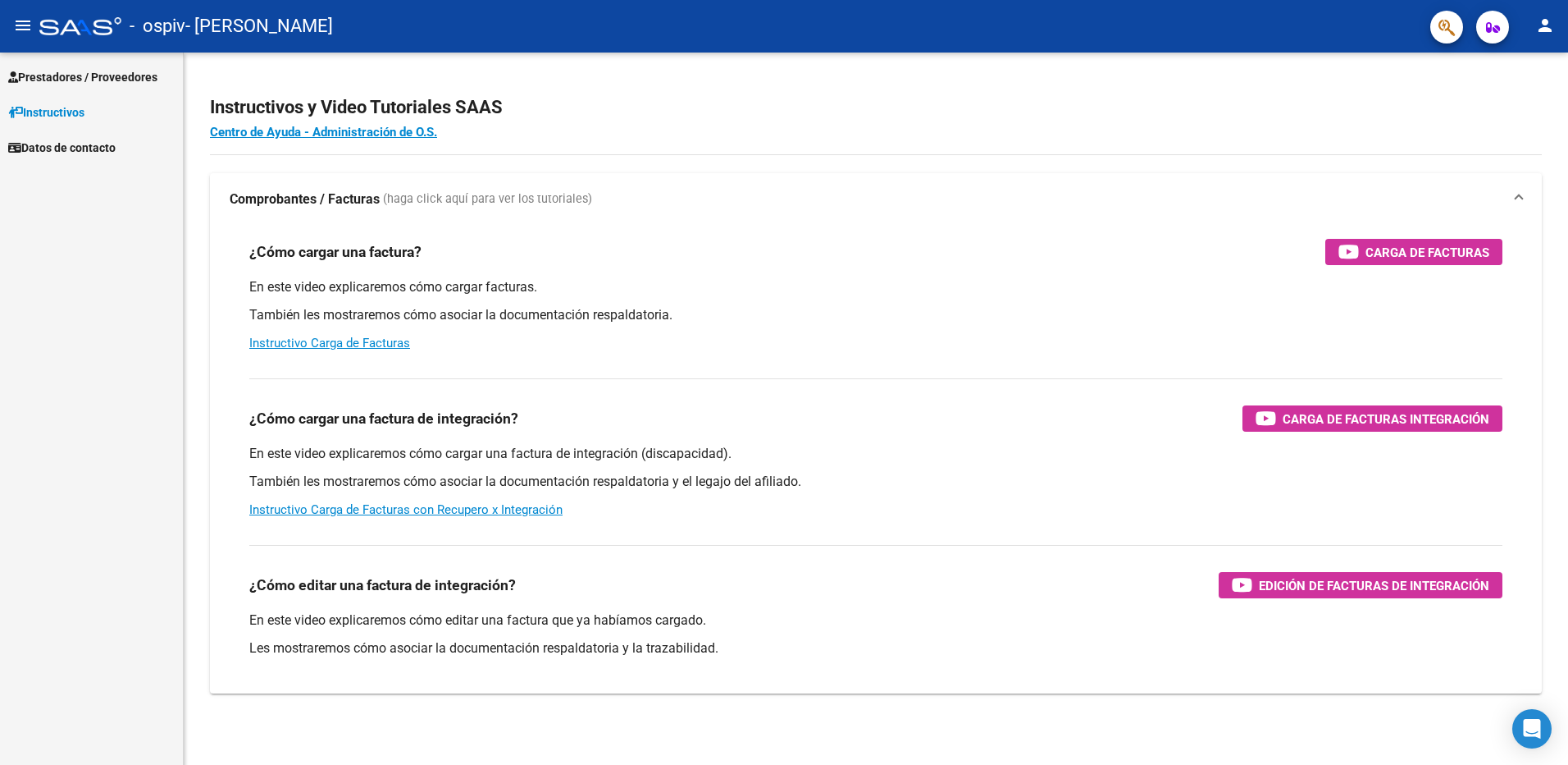
click at [107, 67] on link "Prestadores / Proveedores" at bounding box center [91, 77] width 183 height 35
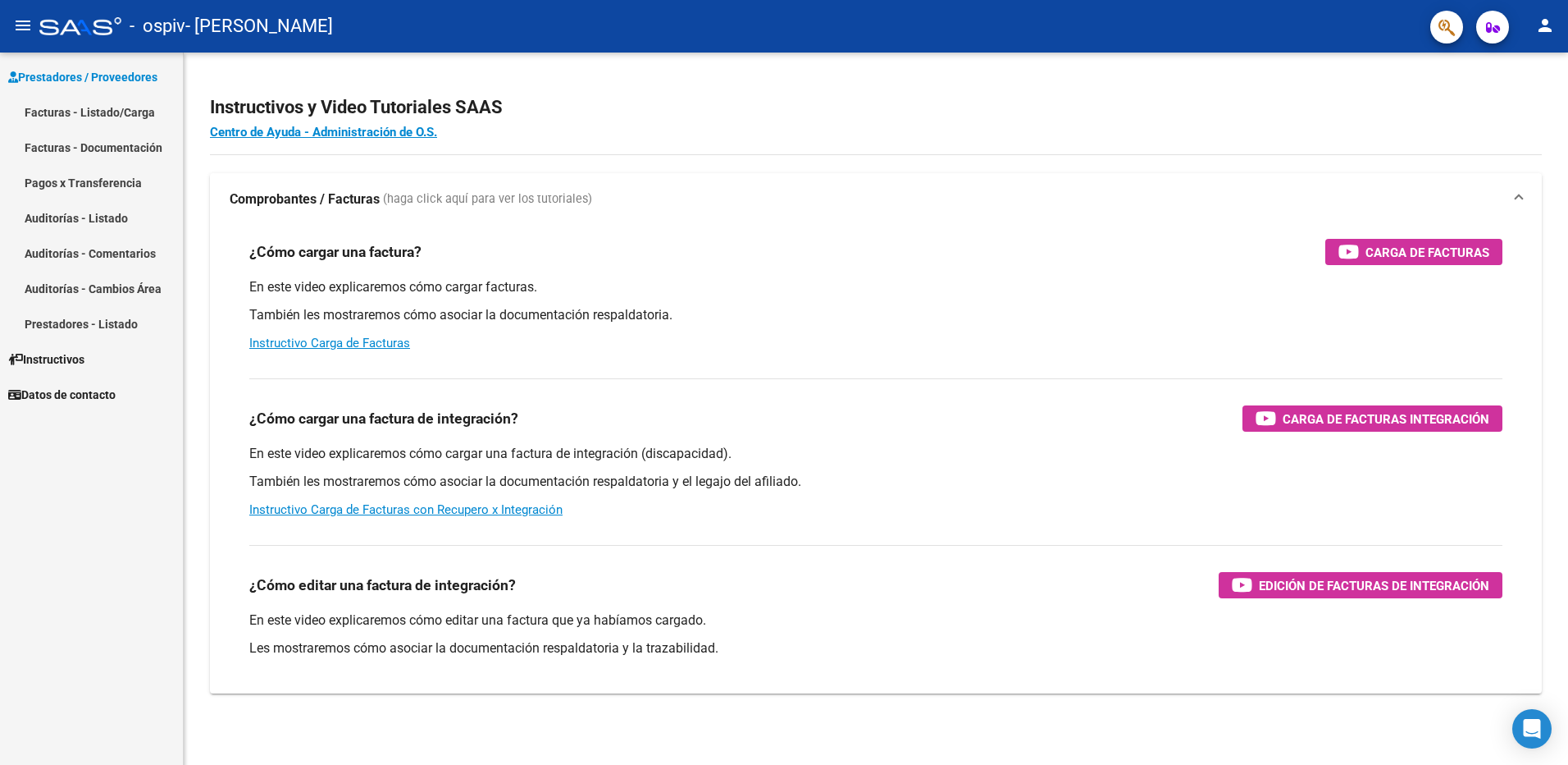
click at [106, 106] on link "Facturas - Listado/Carga" at bounding box center [91, 112] width 183 height 35
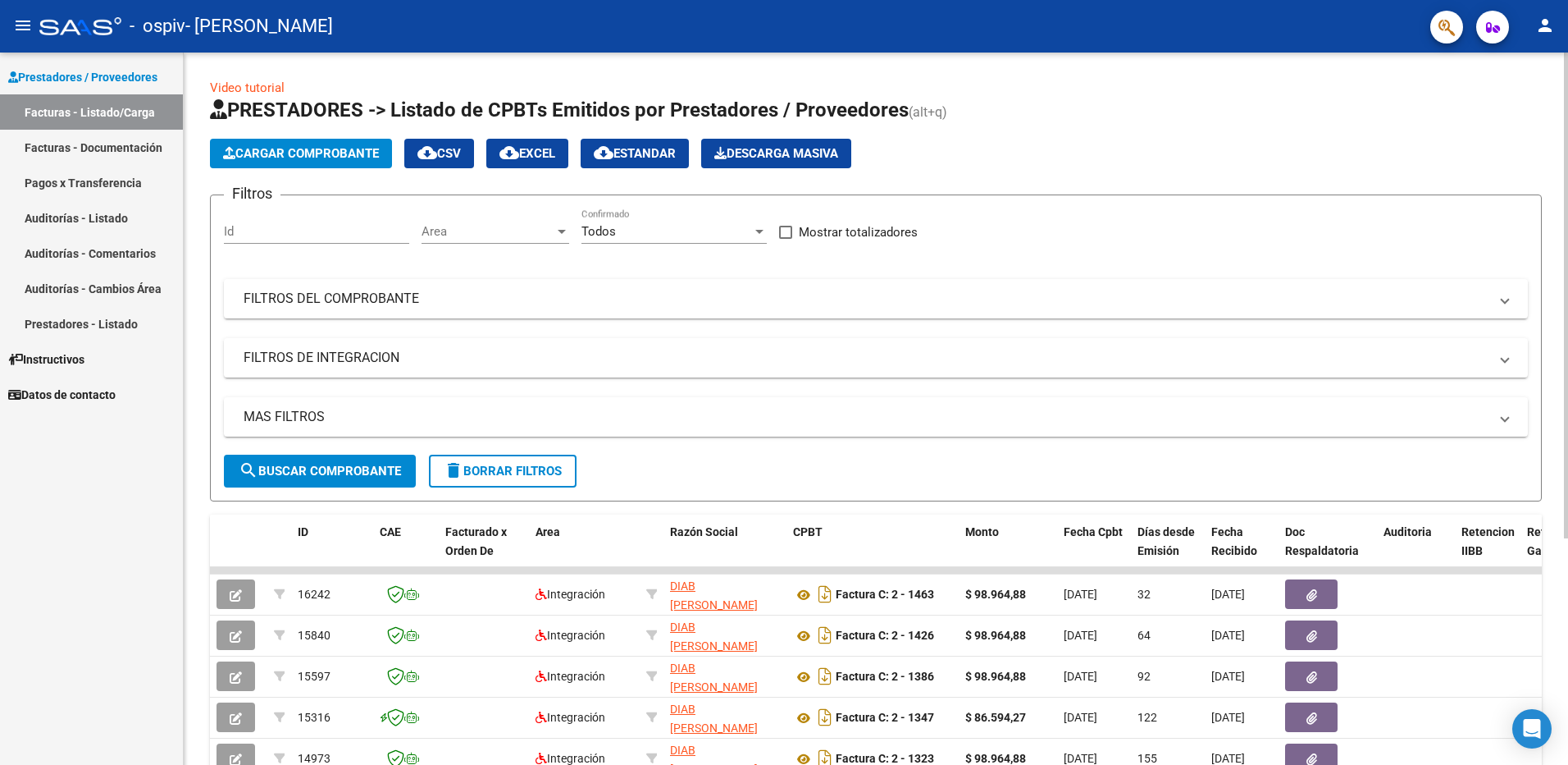
click at [300, 151] on span "Cargar Comprobante" at bounding box center [300, 154] width 156 height 15
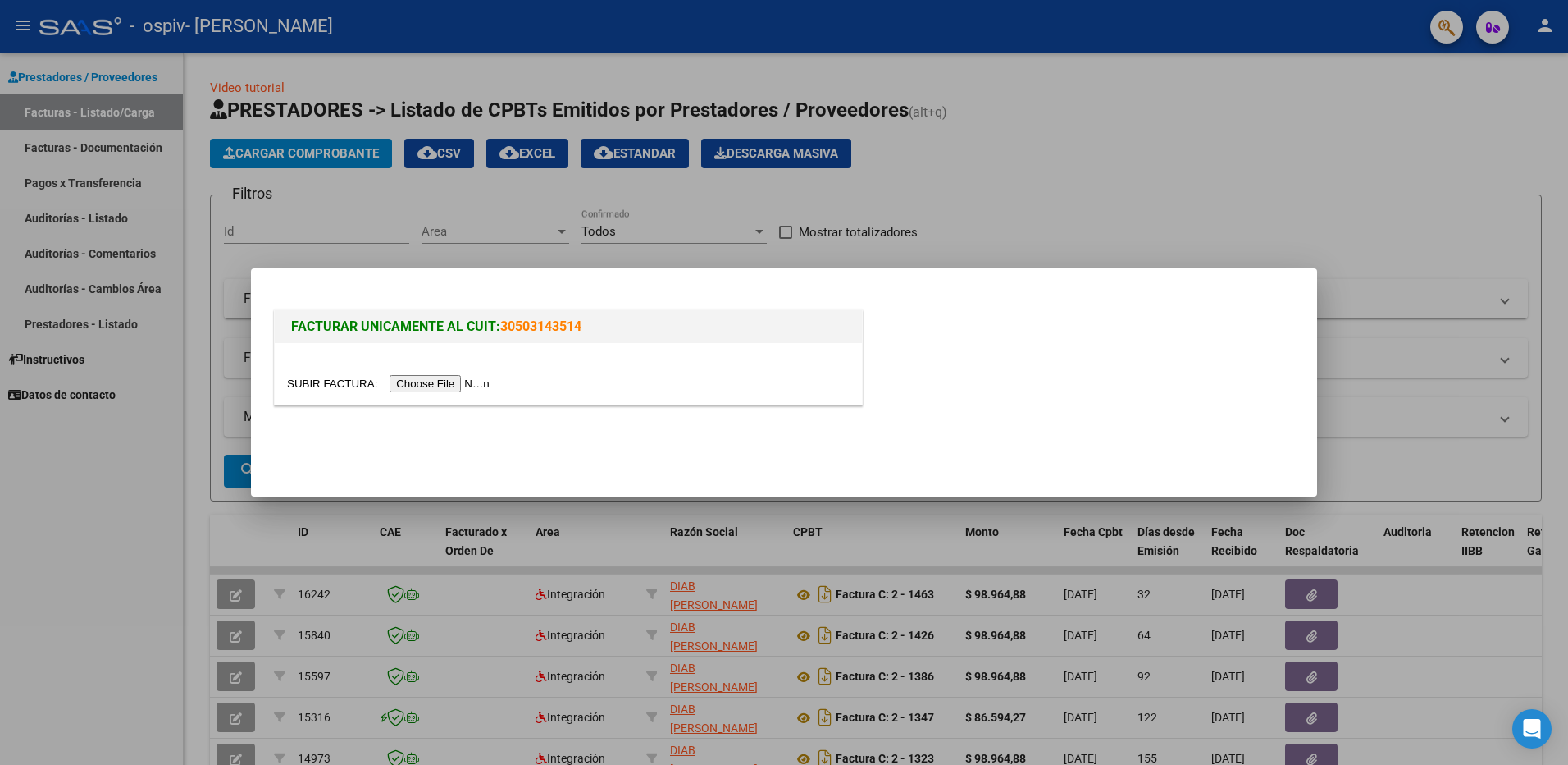
click at [427, 388] on input "file" at bounding box center [390, 383] width 208 height 18
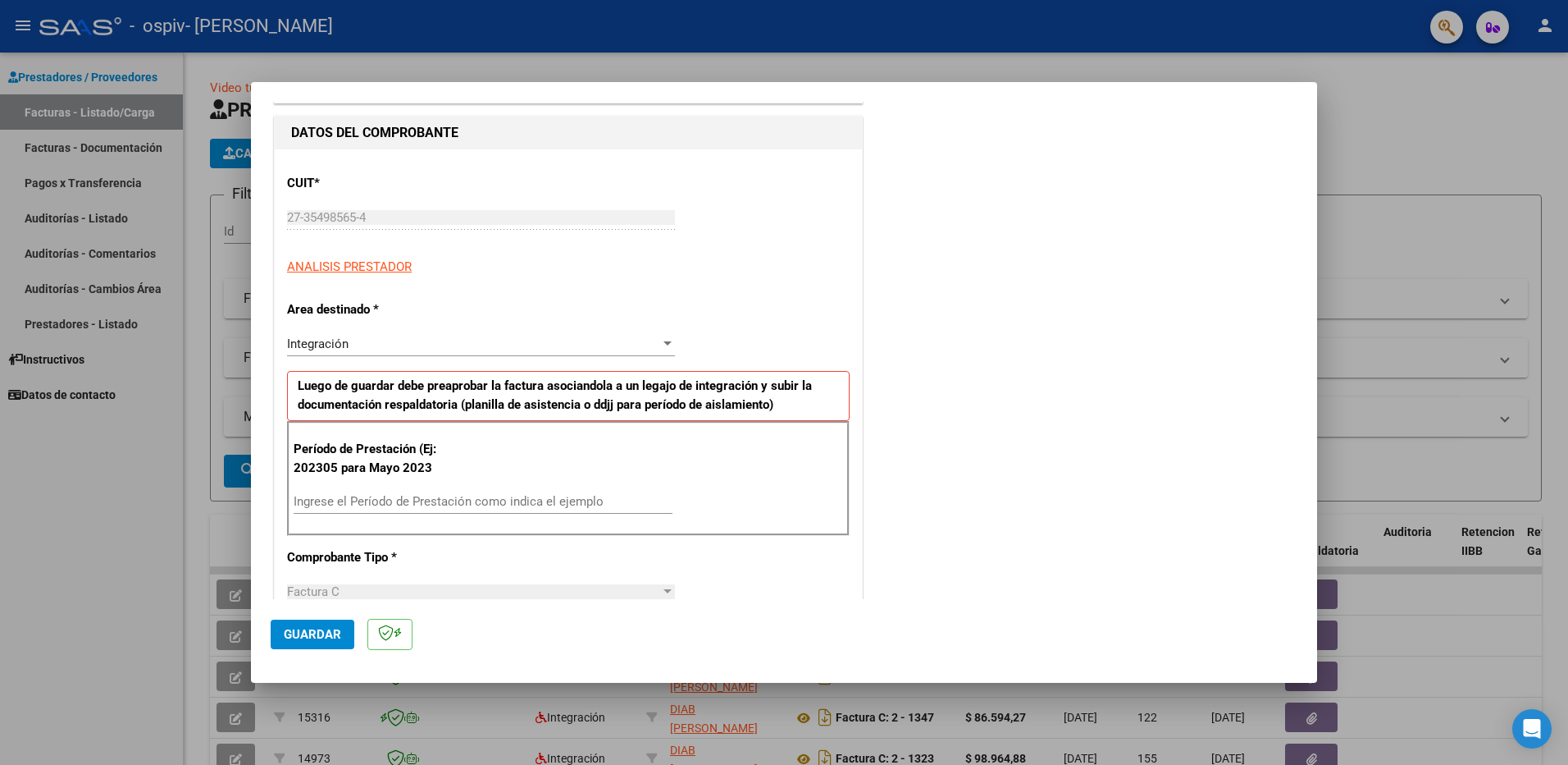
scroll to position [164, 0]
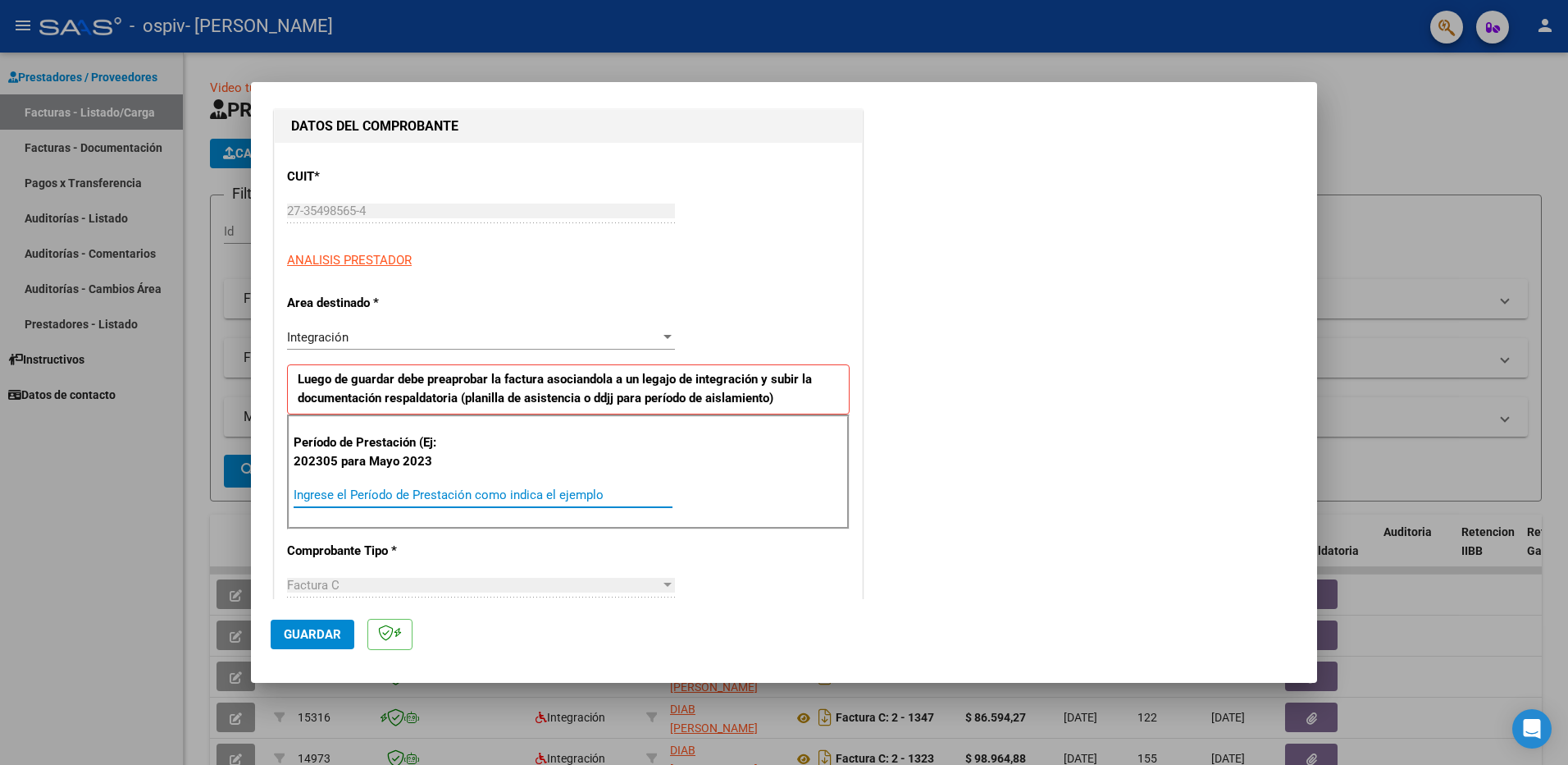
click at [365, 498] on input "Ingrese el Período de Prestación como indica el ejemplo" at bounding box center [483, 495] width 379 height 15
type input "202507"
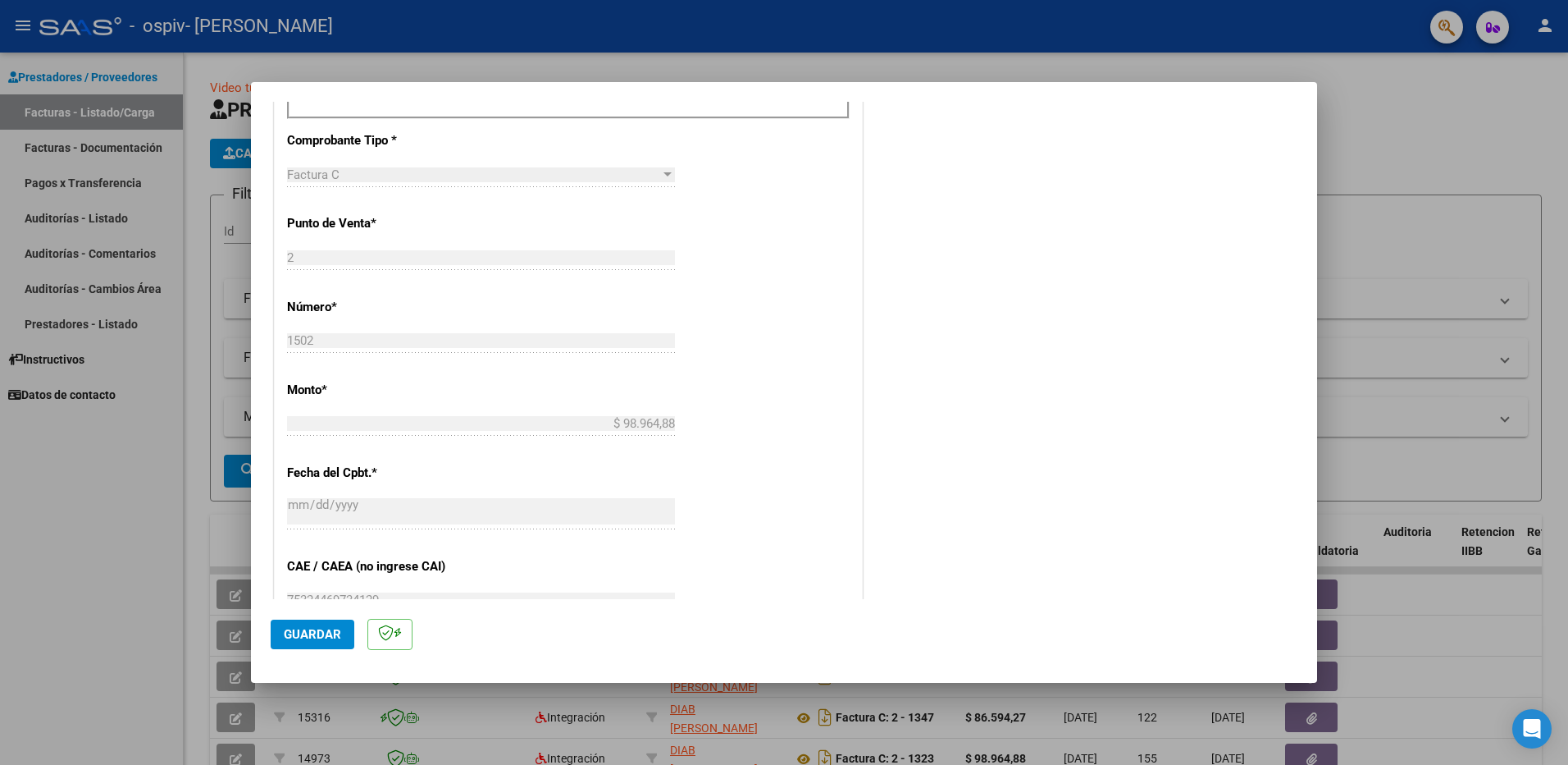
scroll to position [915, 0]
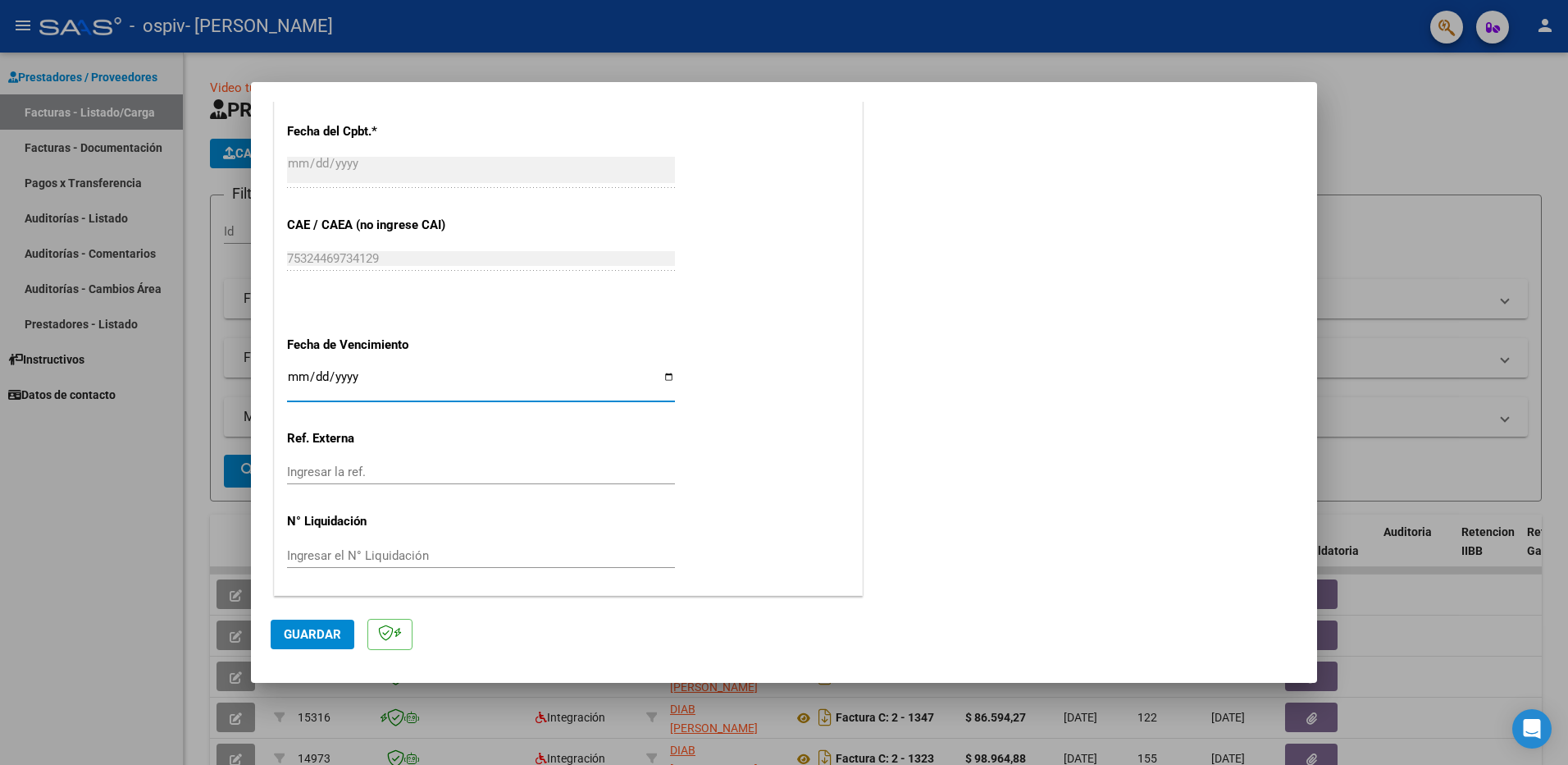
click at [661, 378] on input "Ingresar la fecha" at bounding box center [480, 383] width 388 height 26
type input "[DATE]"
click at [305, 647] on button "Guardar" at bounding box center [313, 633] width 83 height 29
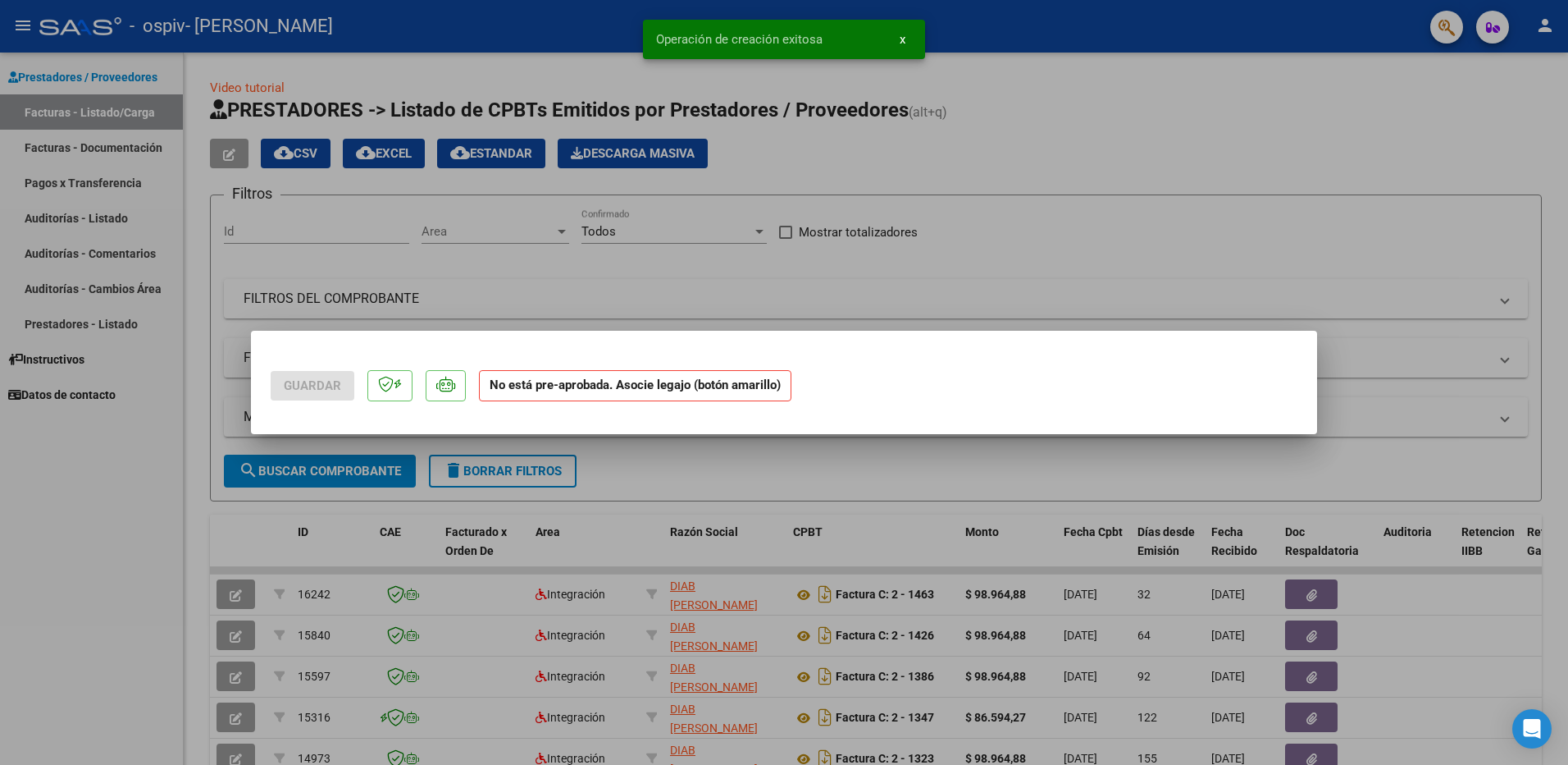
scroll to position [0, 0]
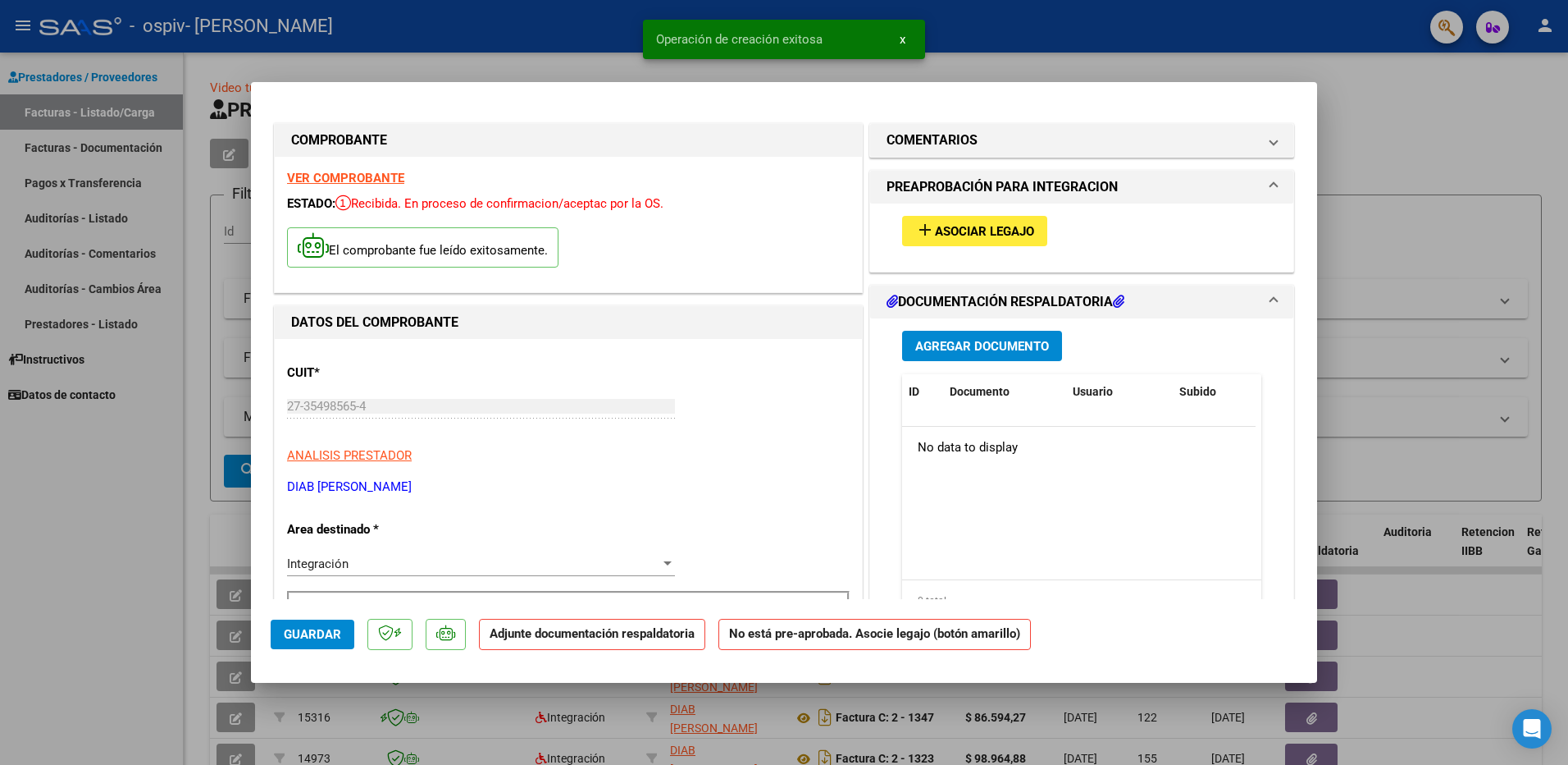
click at [991, 234] on span "Asociar Legajo" at bounding box center [984, 231] width 99 height 15
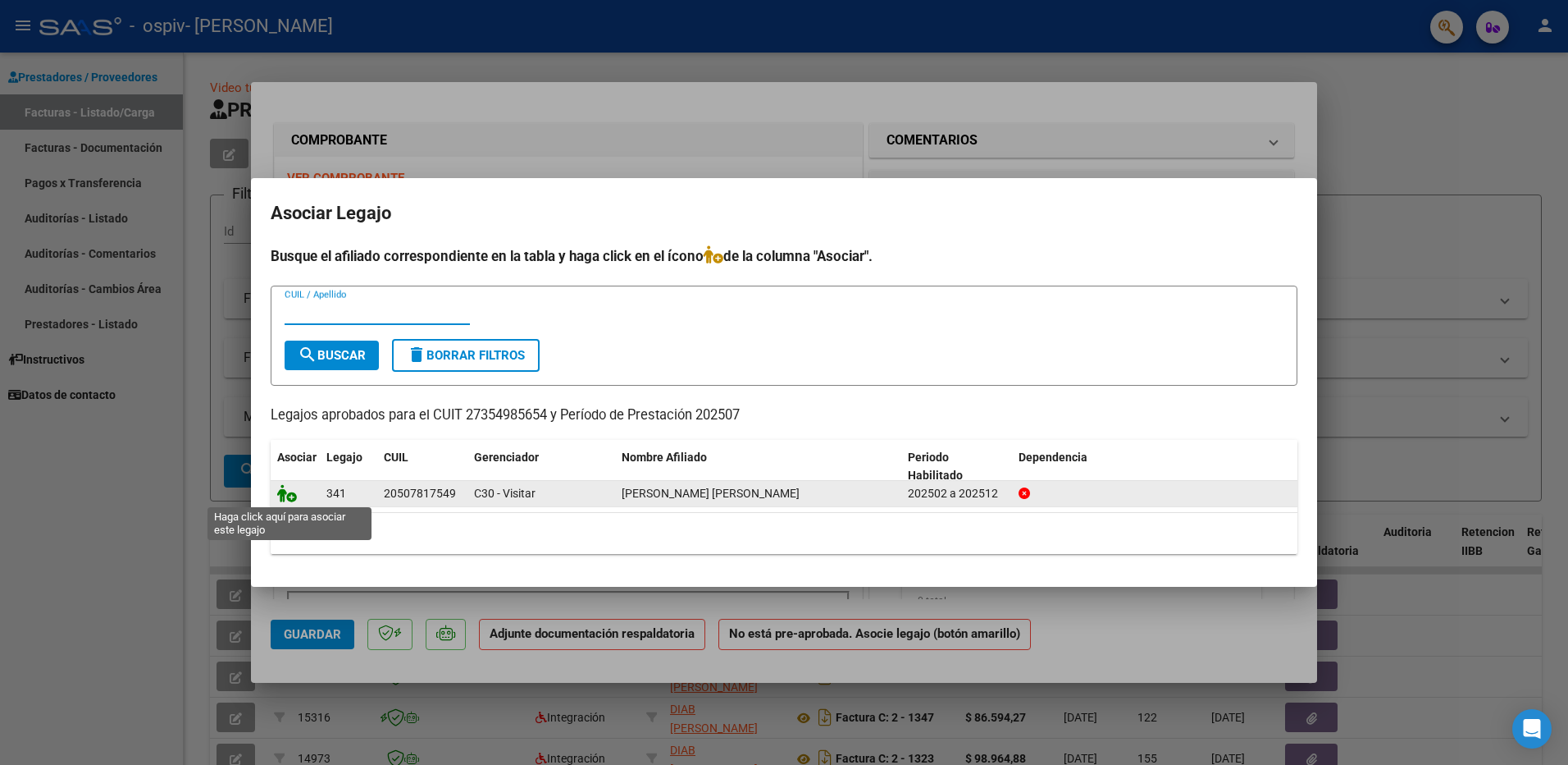
click at [287, 496] on icon at bounding box center [287, 493] width 20 height 18
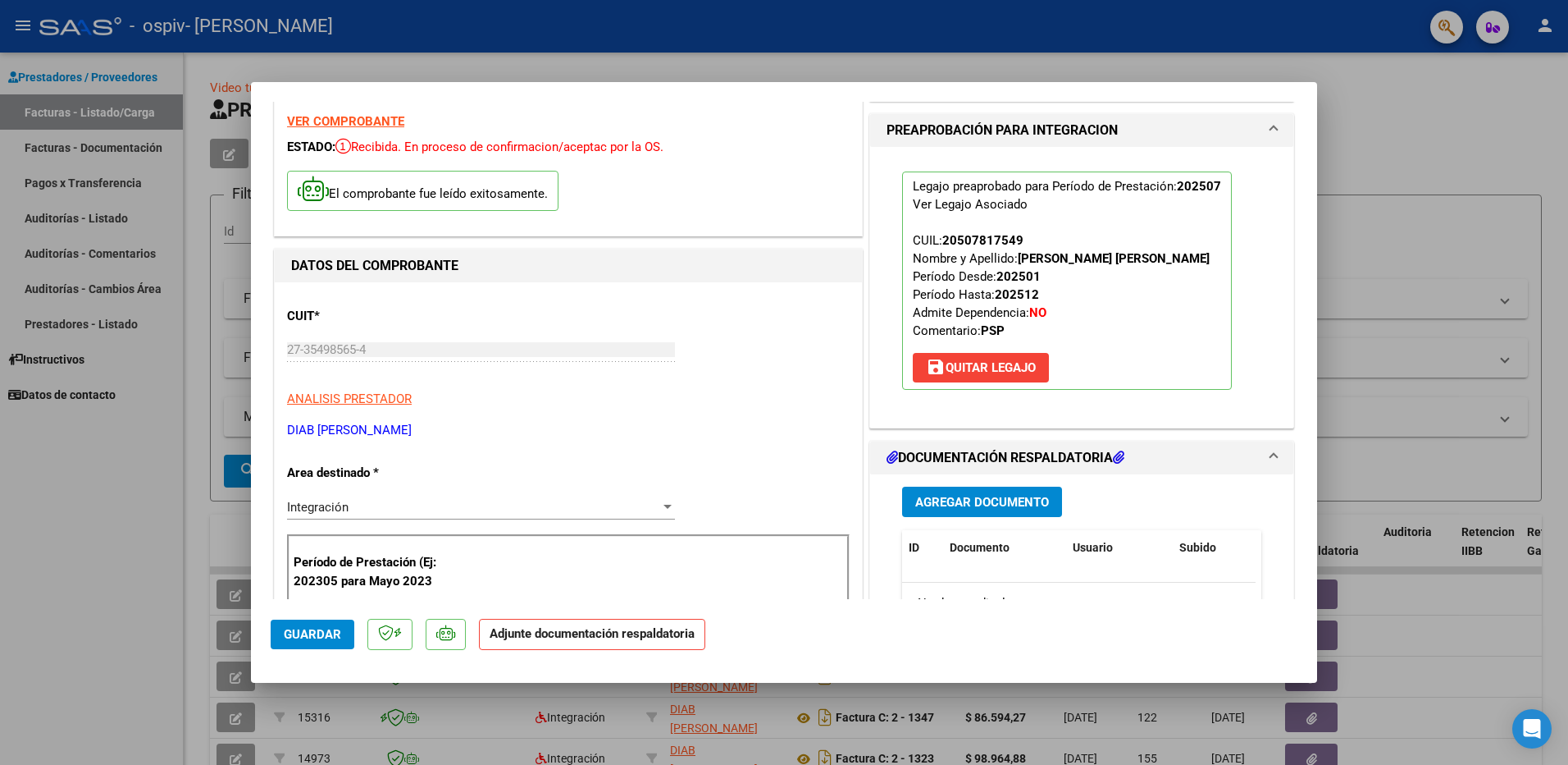
scroll to position [164, 0]
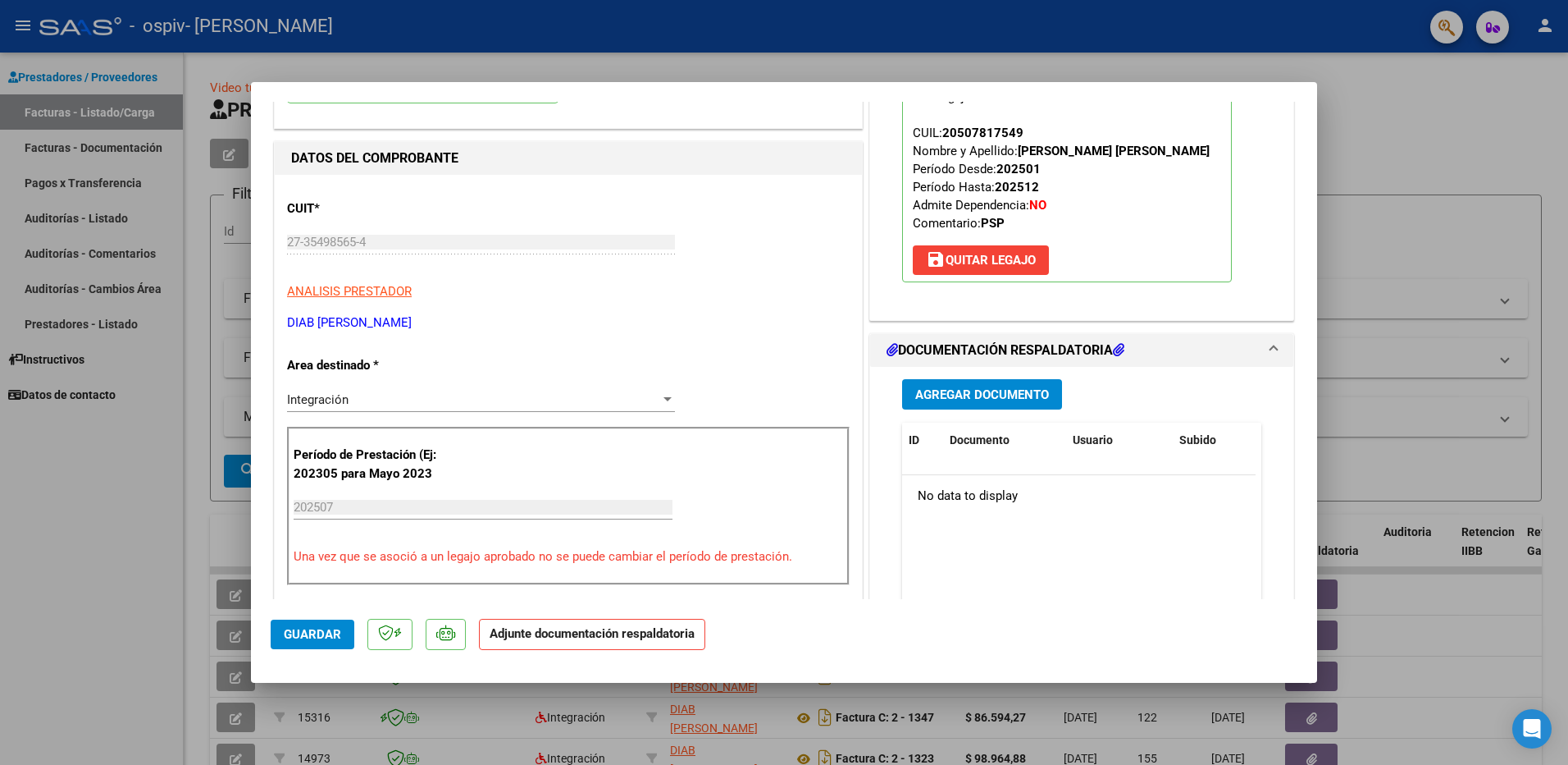
click at [983, 387] on span "Agregar Documento" at bounding box center [982, 395] width 133 height 15
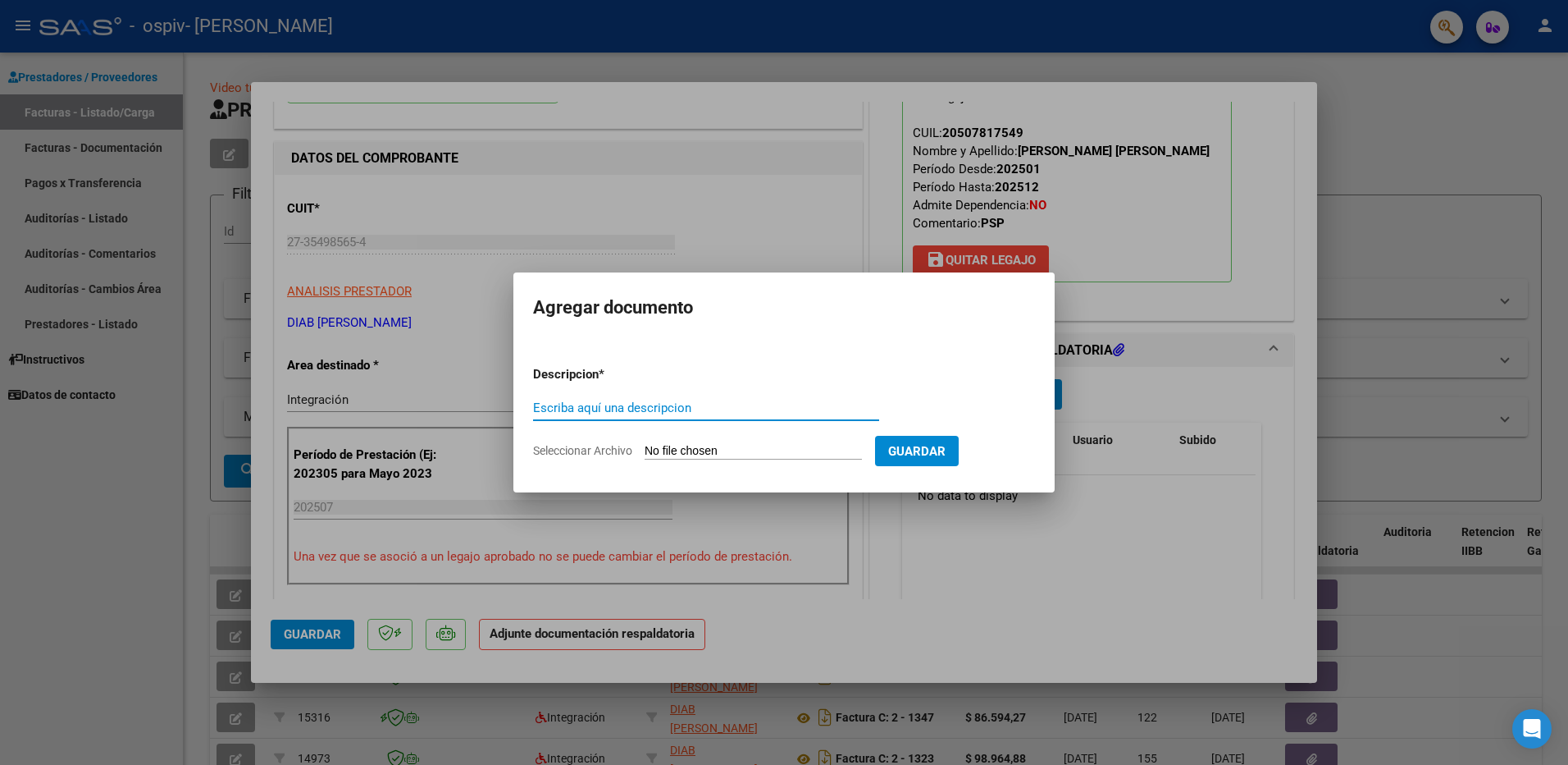
click at [666, 410] on input "Escriba aquí una descripcion" at bounding box center [706, 408] width 346 height 15
type input "ASISTENCIA"
click at [704, 449] on input "Seleccionar Archivo" at bounding box center [753, 451] width 218 height 16
type input "C:\fakepath\ASISTENCIA [DEMOGRAPHIC_DATA]pdf"
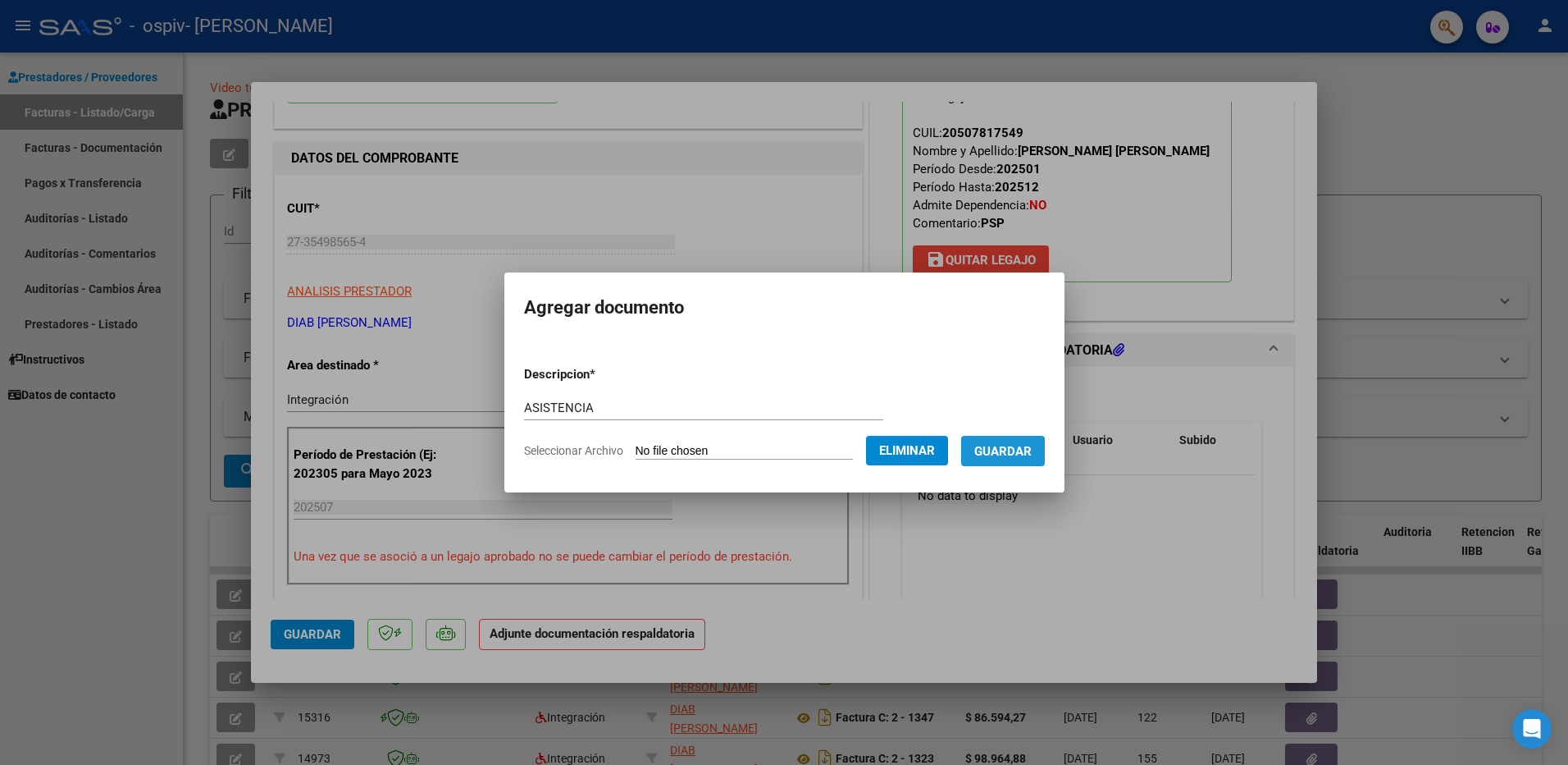
click at [988, 453] on span "Guardar" at bounding box center [1003, 451] width 58 height 15
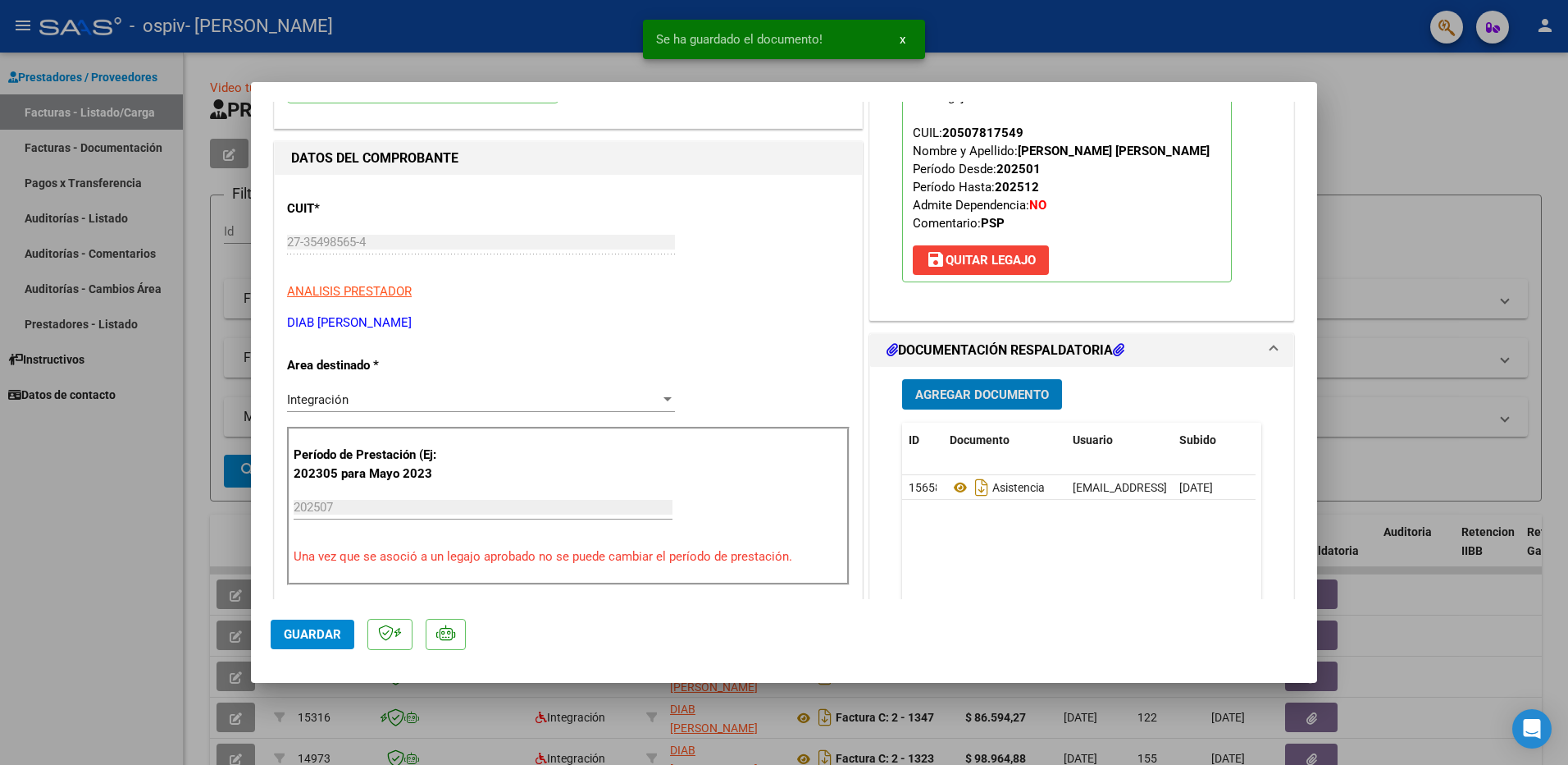
click at [973, 406] on button "Agregar Documento" at bounding box center [983, 394] width 160 height 30
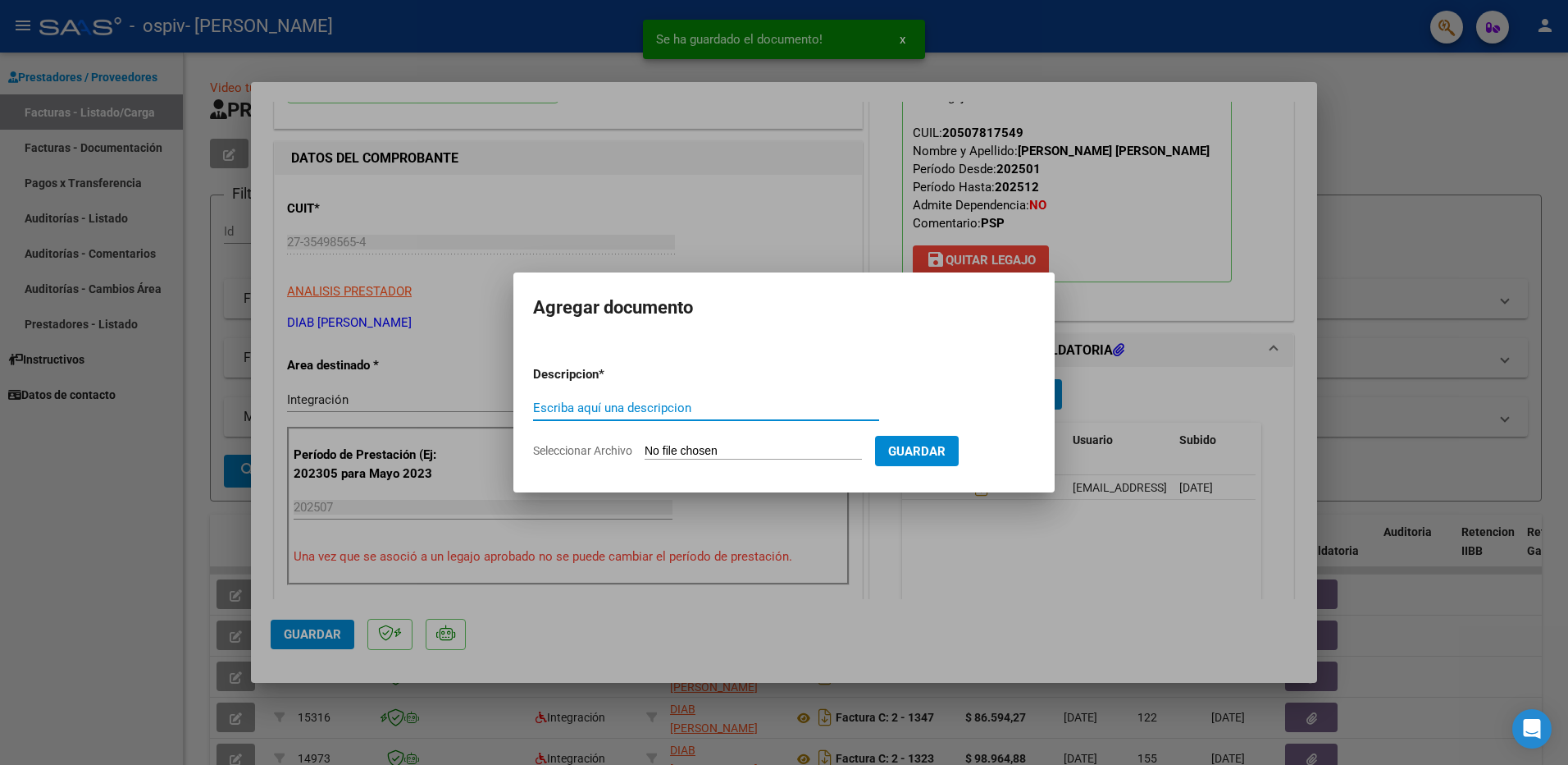
click at [716, 411] on input "Escriba aquí una descripcion" at bounding box center [706, 408] width 346 height 15
type input "PRESUPUESTO APROBADO"
click at [701, 450] on input "Seleccionar Archivo" at bounding box center [753, 451] width 218 height 16
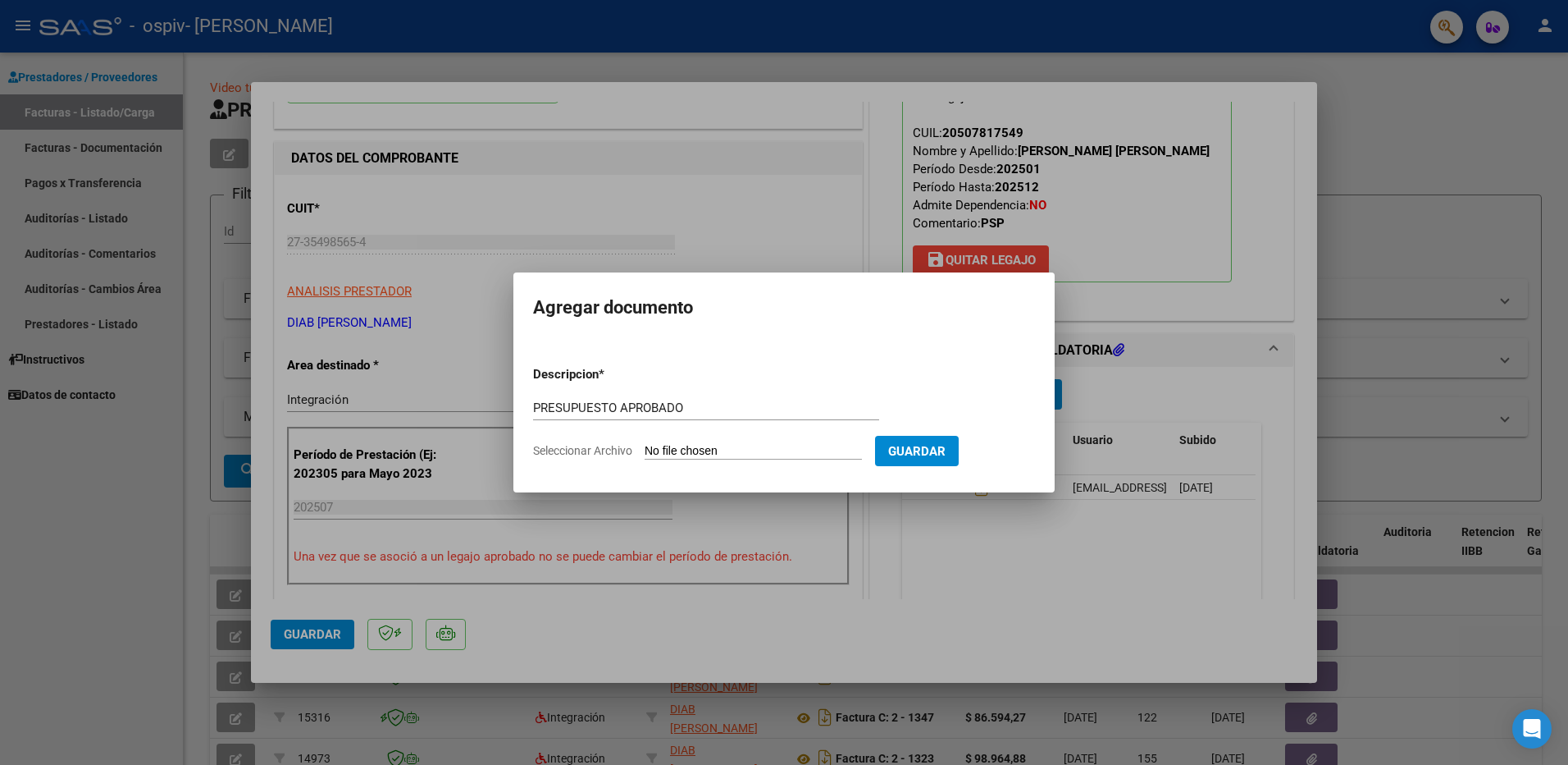
type input "C:\fakepath\BURGOS_IGLESIAS_PSP_2025[1].pdf"
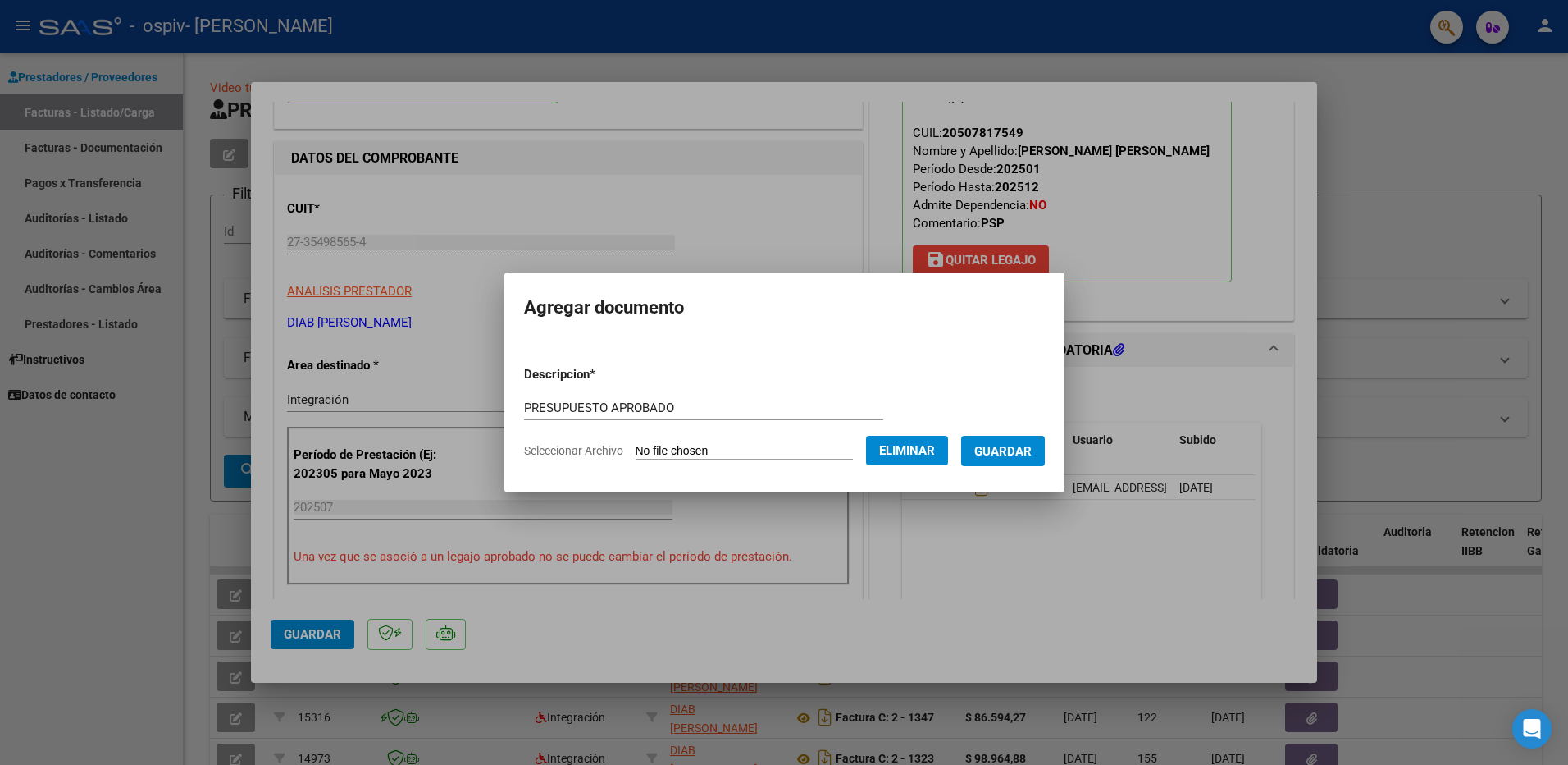
click at [1001, 455] on span "Guardar" at bounding box center [1003, 451] width 58 height 15
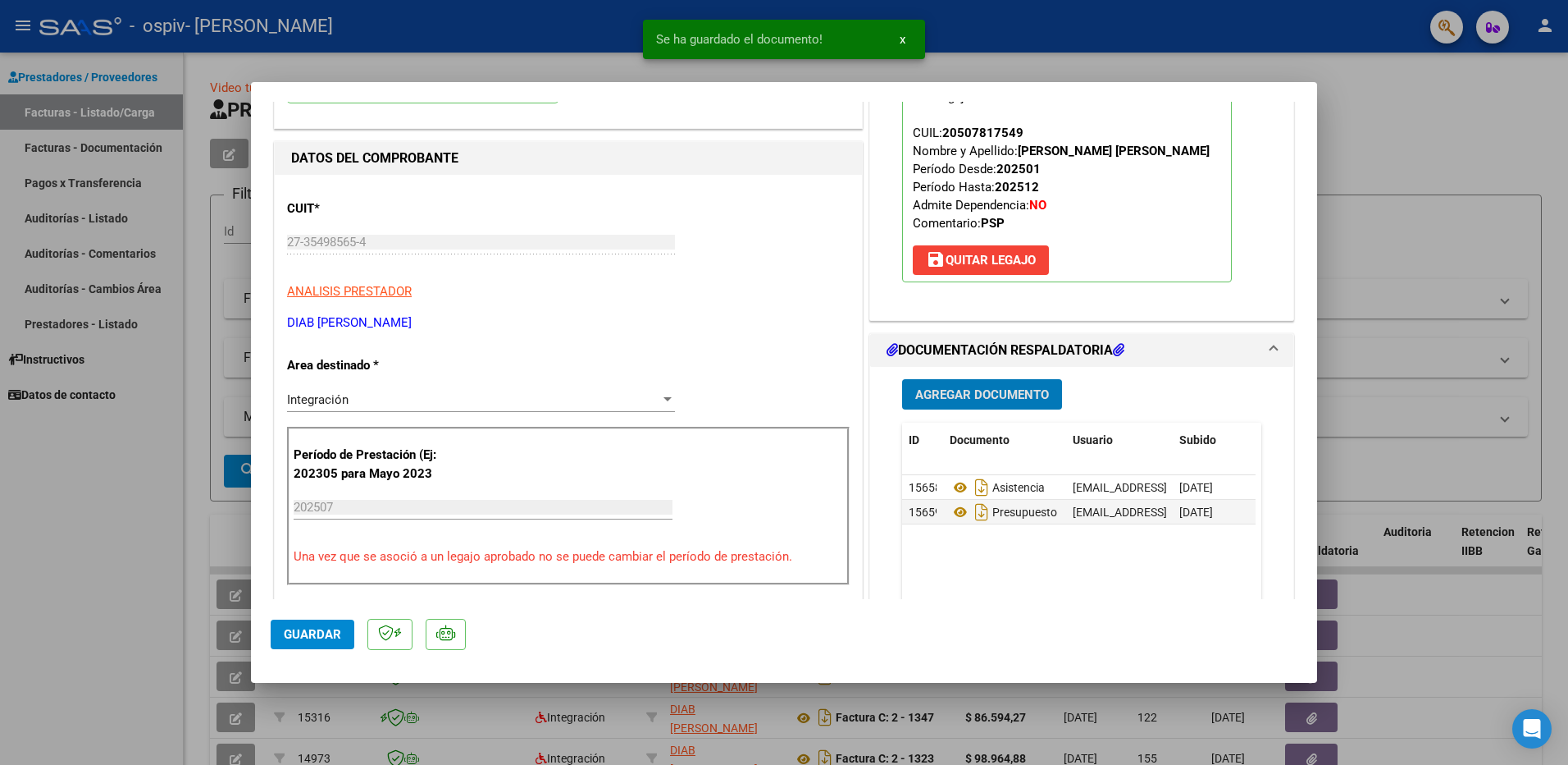
click at [298, 637] on span "Guardar" at bounding box center [312, 634] width 58 height 15
click at [1357, 143] on div at bounding box center [784, 382] width 1568 height 765
type input "$ 0,00"
